Goal: Task Accomplishment & Management: Manage account settings

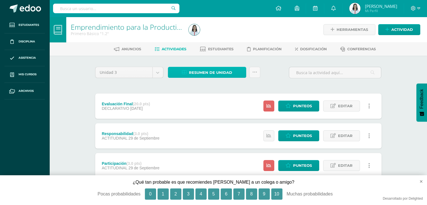
click at [190, 72] on span "Resumen de unidad" at bounding box center [210, 72] width 43 height 10
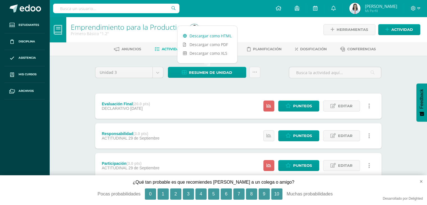
click at [196, 35] on link "Descargar como HTML" at bounding box center [207, 35] width 60 height 9
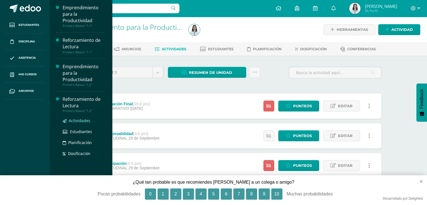
click at [81, 123] on link "Actividades" at bounding box center [84, 120] width 43 height 6
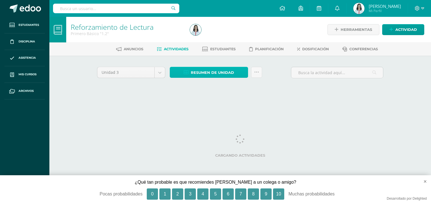
click at [188, 73] on icon at bounding box center [186, 72] width 5 height 5
click at [206, 72] on span "Resumen de unidad" at bounding box center [212, 72] width 43 height 10
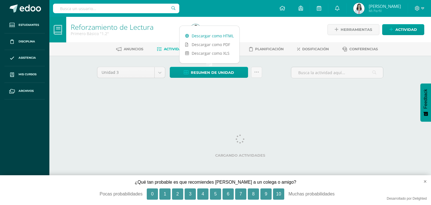
click at [222, 34] on link "Descargar como HTML" at bounding box center [209, 35] width 60 height 9
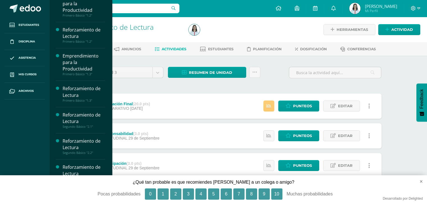
scroll to position [70, 0]
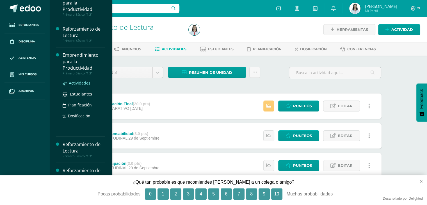
click at [82, 82] on span "Actividades" at bounding box center [80, 82] width 22 height 5
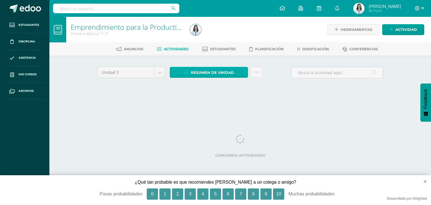
click at [226, 77] on span "Resumen de unidad" at bounding box center [212, 72] width 43 height 10
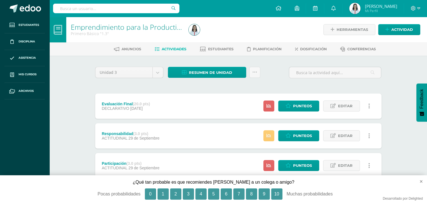
click at [219, 69] on span "Resumen de unidad" at bounding box center [210, 72] width 43 height 10
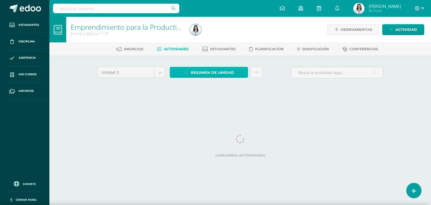
click at [197, 72] on span "Resumen de unidad" at bounding box center [212, 72] width 43 height 10
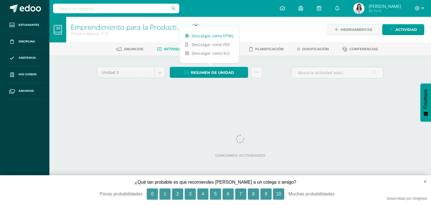
click at [220, 36] on link "Descargar como HTML" at bounding box center [209, 35] width 60 height 9
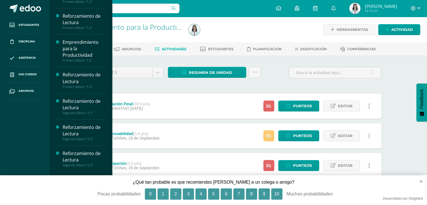
scroll to position [83, 0]
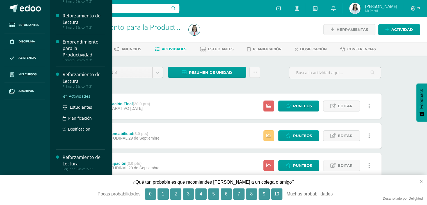
click at [85, 96] on span "Actividades" at bounding box center [80, 95] width 22 height 5
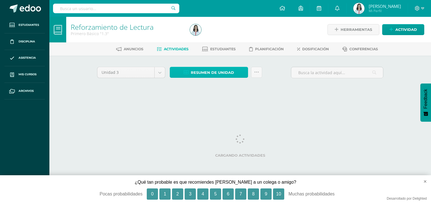
click at [201, 75] on span "Resumen de unidad" at bounding box center [212, 72] width 43 height 10
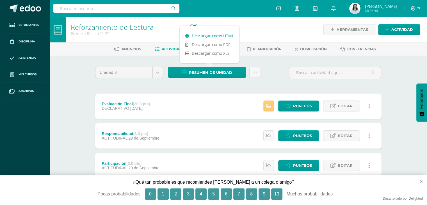
click at [193, 32] on link "Descargar como HTML" at bounding box center [209, 35] width 60 height 9
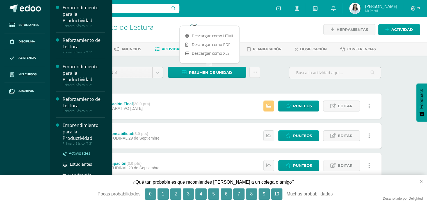
click at [83, 151] on span "Actividades" at bounding box center [80, 152] width 22 height 5
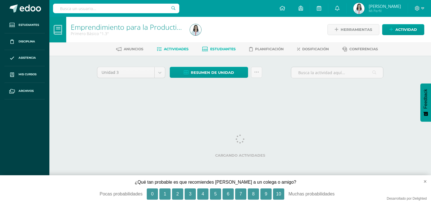
click at [219, 50] on span "Estudiantes" at bounding box center [223, 49] width 26 height 4
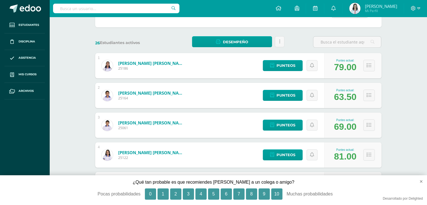
scroll to position [71, 0]
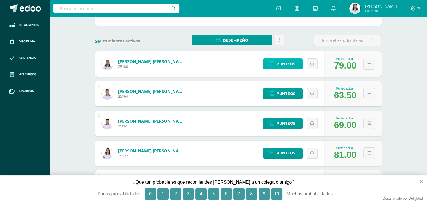
click at [287, 61] on span "Punteos" at bounding box center [285, 64] width 19 height 10
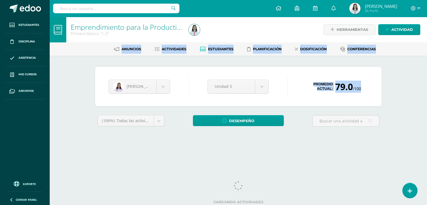
drag, startPoint x: 426, startPoint y: 19, endPoint x: 427, endPoint y: 66, distance: 47.7
click at [427, 66] on html "Estudiantes Disciplina Asistencia Mis cursos Archivos Soporte Ayuda Reportar un…" at bounding box center [213, 75] width 427 height 151
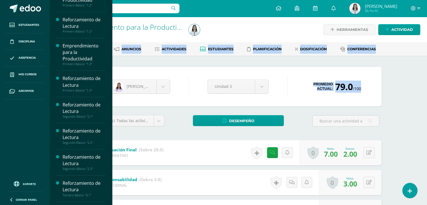
scroll to position [81, 0]
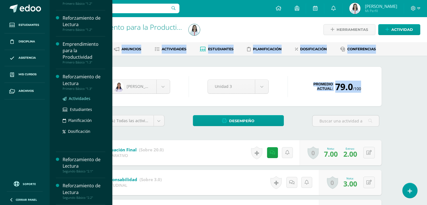
click at [84, 96] on span "Actividades" at bounding box center [80, 98] width 22 height 5
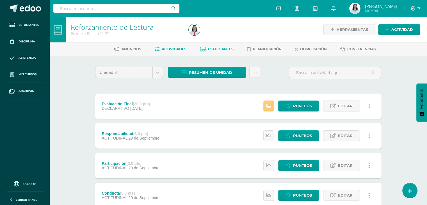
click at [218, 50] on span "Estudiantes" at bounding box center [221, 49] width 26 height 4
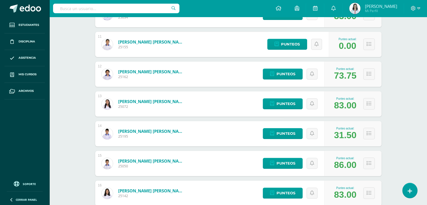
scroll to position [385, 0]
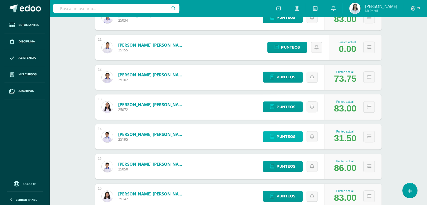
click at [278, 135] on span "Punteos" at bounding box center [285, 136] width 19 height 10
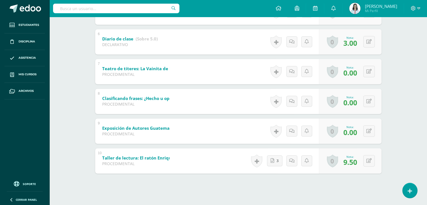
scroll to position [260, 0]
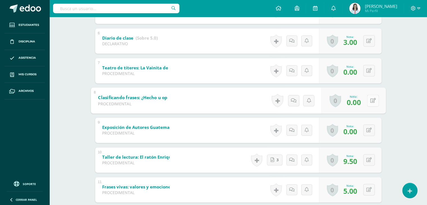
click at [370, 100] on icon at bounding box center [373, 100] width 6 height 5
type input "10"
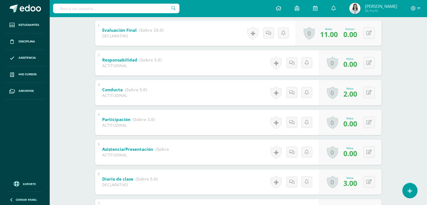
scroll to position [119, 0]
click at [370, 67] on button at bounding box center [373, 63] width 12 height 12
click at [395, 80] on div "Reforzamiento de Lectura Primero Básico "1.3" Herramientas Detalle de asistenci…" at bounding box center [237, 154] width 377 height 513
click at [367, 94] on button at bounding box center [373, 93] width 12 height 12
type input "5"
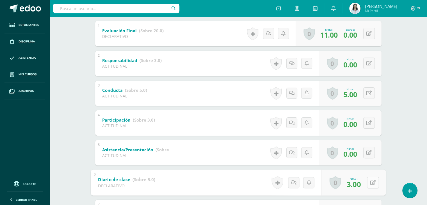
click at [366, 178] on div "0 Logros Logros obtenidos Aún no hay logros agregados Nota: 3.00" at bounding box center [353, 182] width 64 height 26
click at [370, 182] on icon at bounding box center [373, 182] width 6 height 5
type input "5"
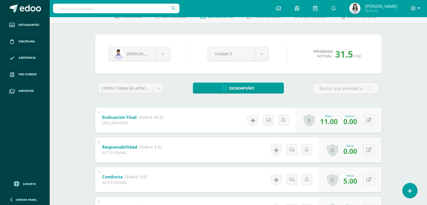
scroll to position [0, 0]
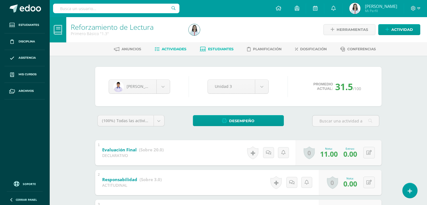
click at [176, 51] on span "Actividades" at bounding box center [174, 49] width 25 height 4
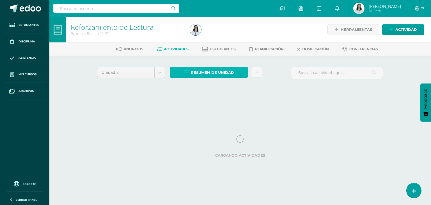
click at [228, 74] on span "Resumen de unidad" at bounding box center [212, 72] width 43 height 10
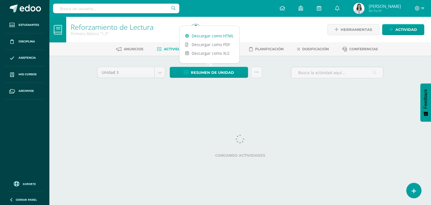
click at [221, 36] on link "Descargar como HTML" at bounding box center [209, 35] width 60 height 9
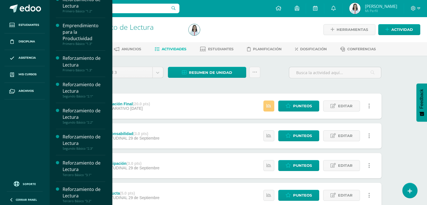
scroll to position [102, 0]
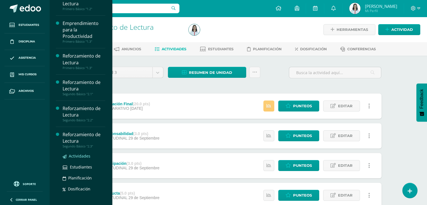
click at [84, 154] on span "Actividades" at bounding box center [80, 155] width 22 height 5
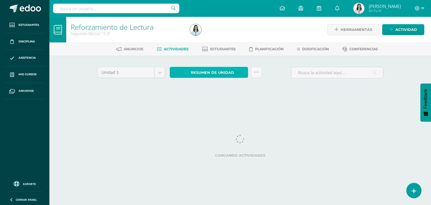
click at [216, 73] on span "Resumen de unidad" at bounding box center [212, 72] width 43 height 10
click at [215, 34] on div at bounding box center [248, 30] width 121 height 26
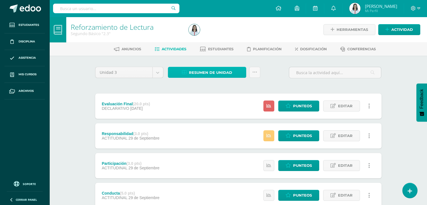
click at [214, 70] on span "Resumen de unidad" at bounding box center [210, 72] width 43 height 10
click at [214, 67] on link "Resumen de unidad" at bounding box center [207, 72] width 78 height 11
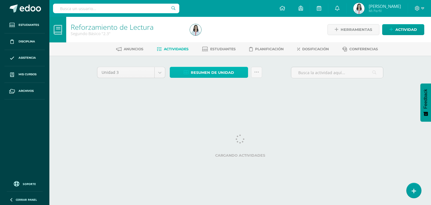
click at [195, 72] on span "Resumen de unidad" at bounding box center [212, 72] width 43 height 10
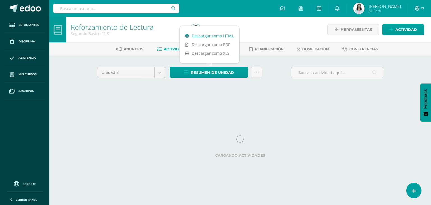
click at [226, 34] on link "Descargar como HTML" at bounding box center [209, 35] width 60 height 9
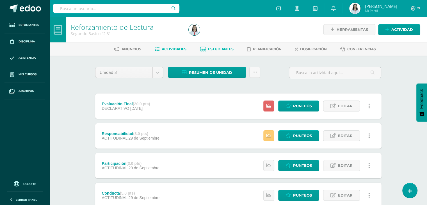
click at [219, 48] on span "Estudiantes" at bounding box center [221, 49] width 26 height 4
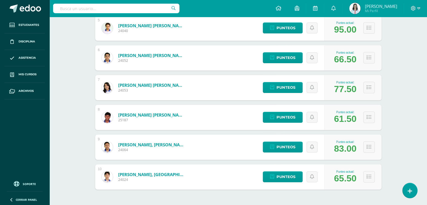
scroll to position [227, 0]
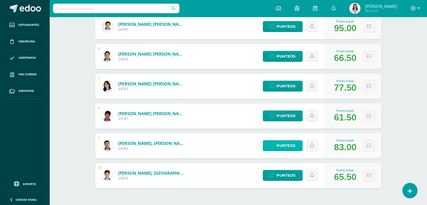
click at [285, 147] on span "Punteos" at bounding box center [285, 145] width 19 height 10
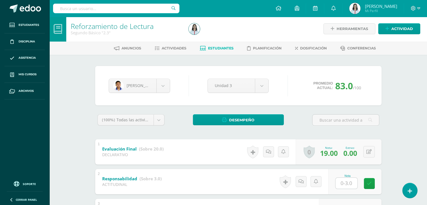
scroll to position [1, 0]
click at [166, 47] on span "Actividades" at bounding box center [174, 48] width 25 height 4
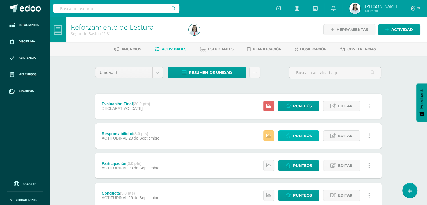
click at [303, 136] on span "Punteos" at bounding box center [302, 135] width 19 height 10
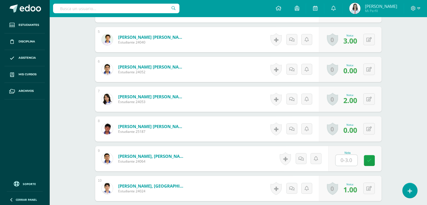
scroll to position [300, 0]
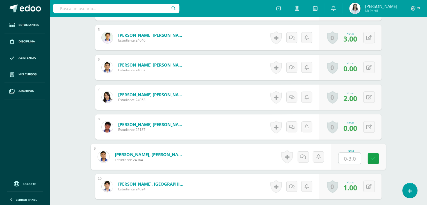
click at [341, 155] on input "text" at bounding box center [349, 158] width 22 height 11
type input "3"
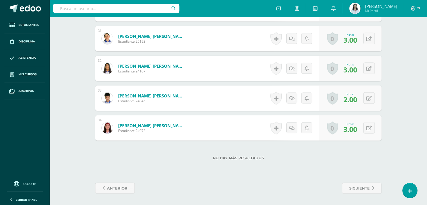
scroll to position [0, 0]
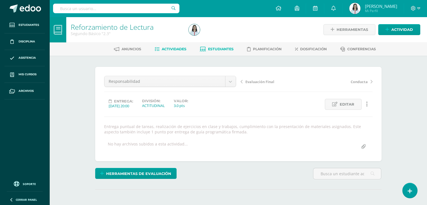
click at [224, 46] on link "Estudiantes" at bounding box center [217, 49] width 34 height 9
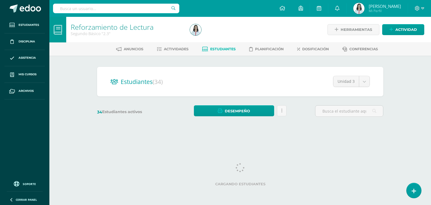
click at [175, 52] on link "Actividades" at bounding box center [173, 49] width 32 height 9
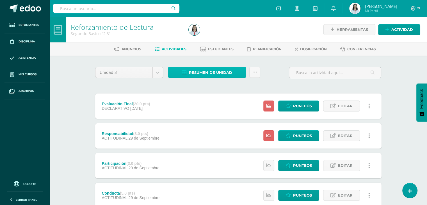
click at [208, 73] on span "Resumen de unidad" at bounding box center [210, 72] width 43 height 10
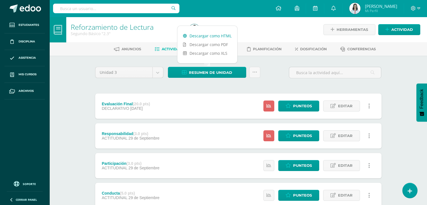
click at [207, 34] on link "Descargar como HTML" at bounding box center [207, 35] width 60 height 9
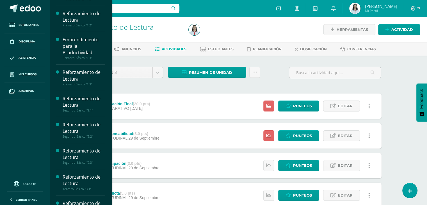
scroll to position [87, 0]
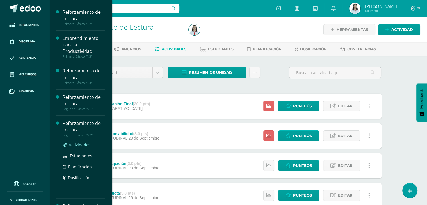
click at [82, 143] on span "Actividades" at bounding box center [80, 144] width 22 height 5
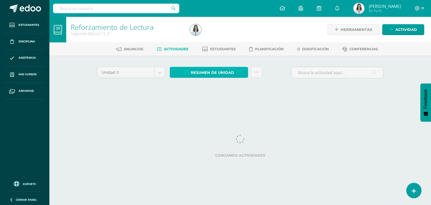
click at [199, 71] on span "Resumen de unidad" at bounding box center [212, 72] width 43 height 10
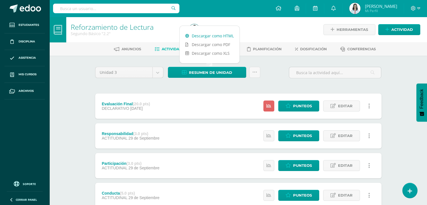
click at [214, 36] on link "Descargar como HTML" at bounding box center [209, 35] width 60 height 9
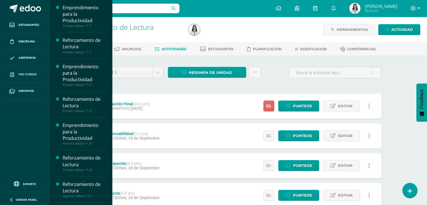
click at [26, 77] on link "Mis cursos" at bounding box center [24, 74] width 40 height 17
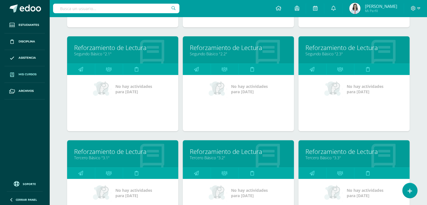
scroll to position [275, 0]
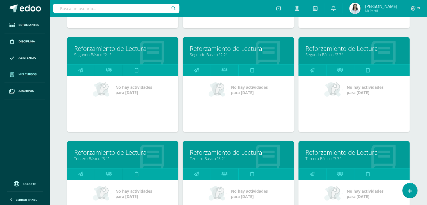
click at [98, 53] on link "Segundo Básico "2.1"" at bounding box center [122, 54] width 97 height 5
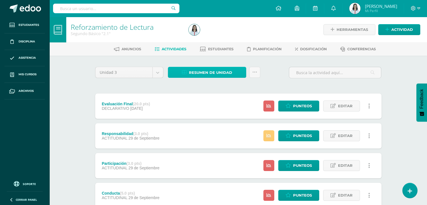
click at [200, 72] on span "Resumen de unidad" at bounding box center [210, 72] width 43 height 10
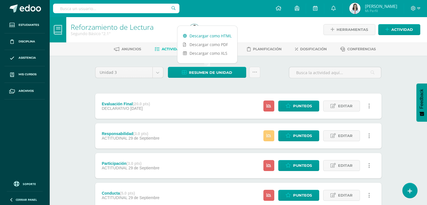
click at [205, 35] on link "Descargar como HTML" at bounding box center [207, 35] width 60 height 9
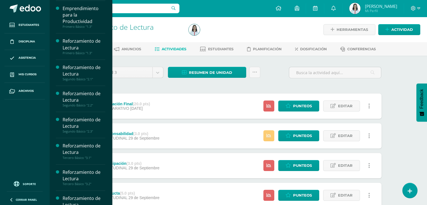
scroll to position [117, 0]
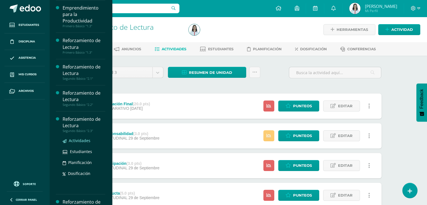
click at [84, 140] on span "Actividades" at bounding box center [80, 140] width 22 height 5
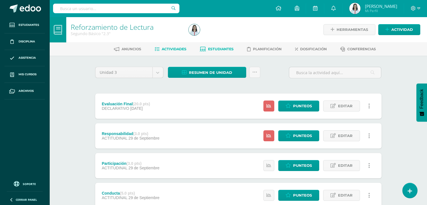
click at [205, 50] on link "Estudiantes" at bounding box center [217, 49] width 34 height 9
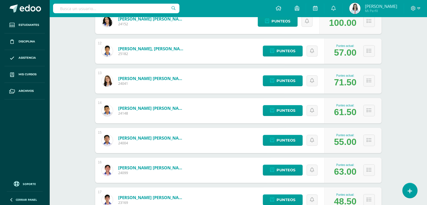
scroll to position [408, 0]
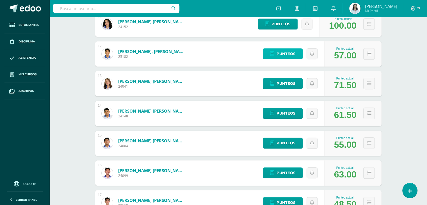
click at [277, 50] on span "Punteos" at bounding box center [285, 54] width 19 height 10
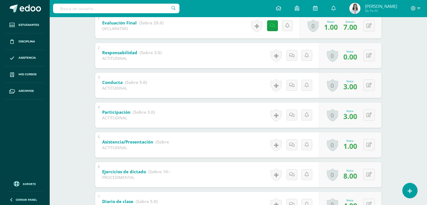
scroll to position [126, 0]
click at [367, 148] on button at bounding box center [368, 144] width 11 height 11
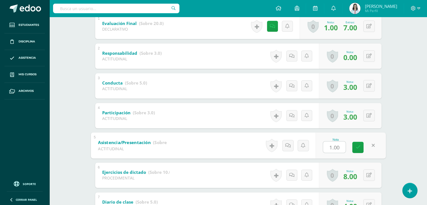
type input "3"
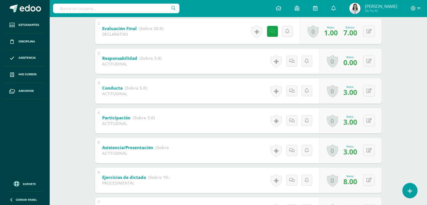
scroll to position [120, 0]
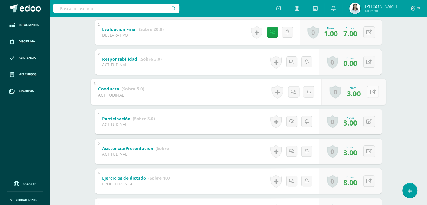
click at [366, 95] on div "0 [GEOGRAPHIC_DATA] Logros obtenidos Aún no hay logros agregados Nota: 3.00" at bounding box center [353, 92] width 64 height 26
click at [371, 91] on icon at bounding box center [373, 91] width 6 height 5
type input "4"
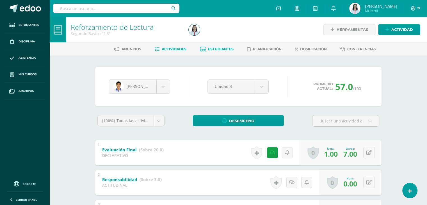
click at [166, 46] on link "Actividades" at bounding box center [171, 49] width 32 height 9
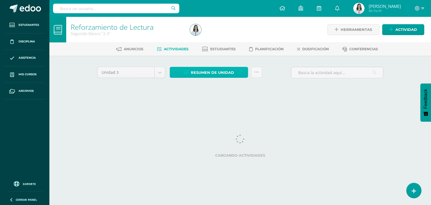
click at [214, 68] on span "Resumen de unidad" at bounding box center [212, 72] width 43 height 10
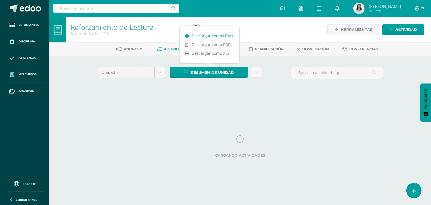
click at [220, 35] on link "Descargar como HTML" at bounding box center [209, 35] width 60 height 9
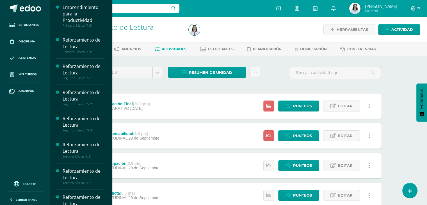
scroll to position [128, 0]
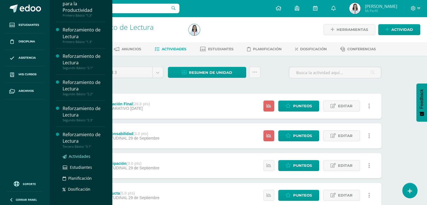
click at [84, 157] on span "Actividades" at bounding box center [80, 155] width 22 height 5
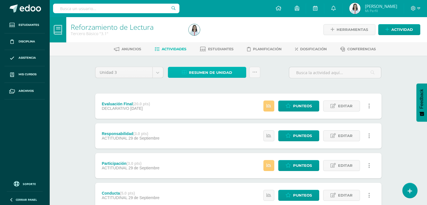
click at [201, 70] on span "Resumen de unidad" at bounding box center [210, 72] width 43 height 10
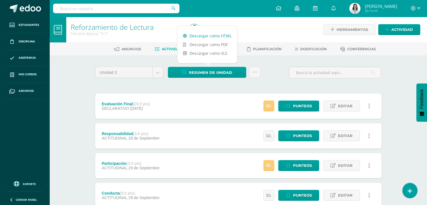
click at [214, 35] on link "Descargar como HTML" at bounding box center [207, 35] width 60 height 9
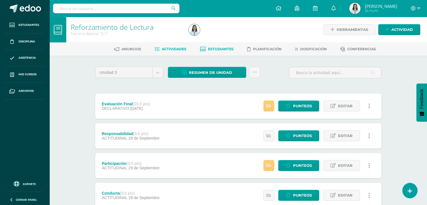
click at [203, 50] on icon at bounding box center [203, 49] width 6 height 5
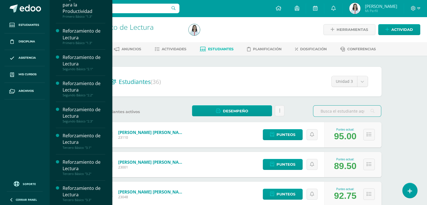
scroll to position [128, 0]
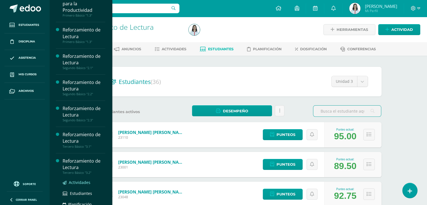
click at [80, 182] on span "Actividades" at bounding box center [80, 181] width 22 height 5
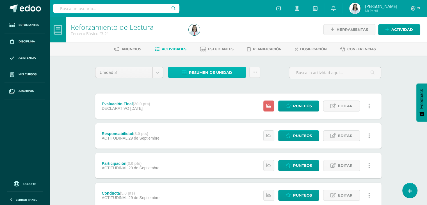
click at [219, 71] on span "Resumen de unidad" at bounding box center [210, 72] width 43 height 10
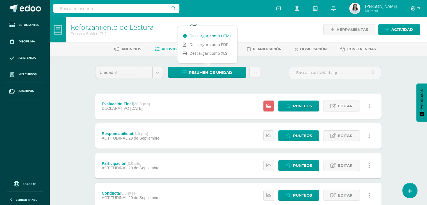
click at [229, 37] on link "Descargar como HTML" at bounding box center [207, 35] width 60 height 9
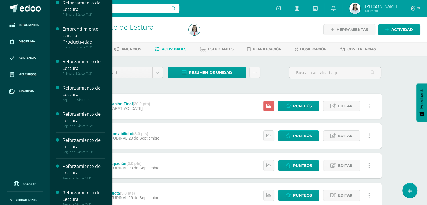
scroll to position [128, 0]
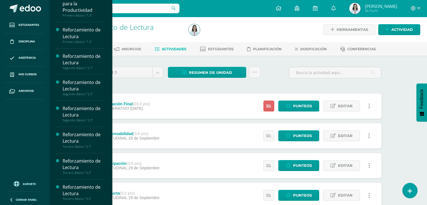
click at [82, 194] on div "Reforzamiento de Lectura" at bounding box center [84, 190] width 43 height 13
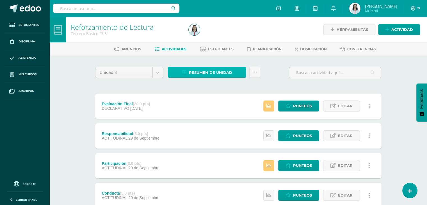
click at [188, 76] on link "Resumen de unidad" at bounding box center [207, 72] width 78 height 11
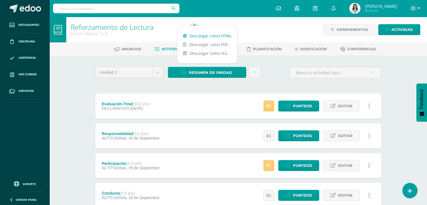
click at [207, 38] on link "Descargar como HTML" at bounding box center [207, 35] width 60 height 9
